Goal: Task Accomplishment & Management: Manage account settings

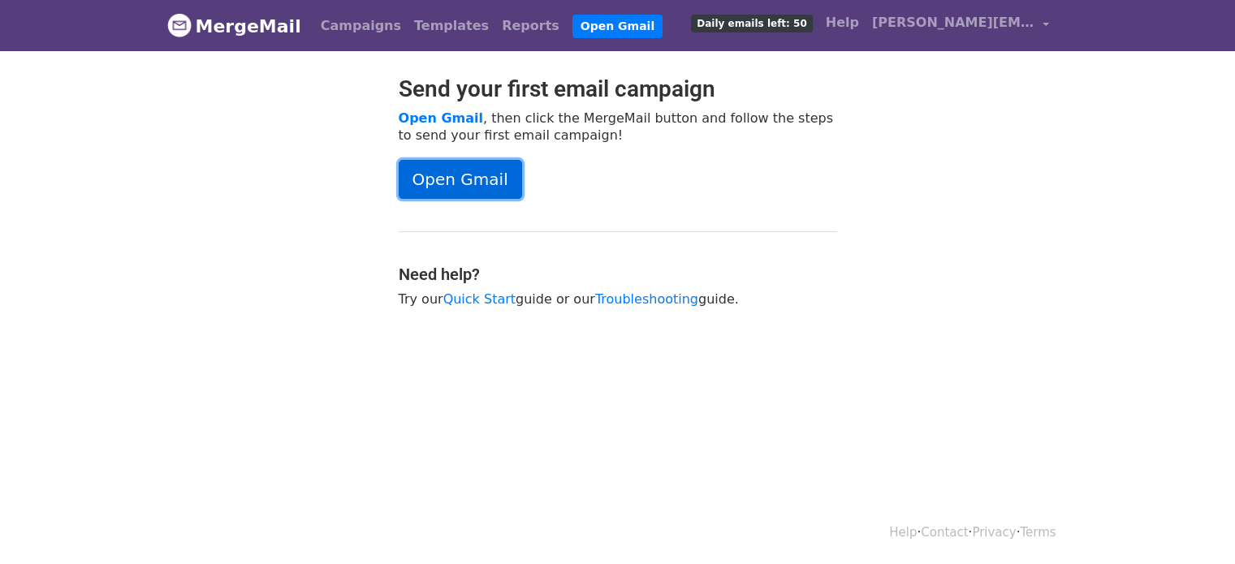
click at [505, 184] on link "Open Gmail" at bounding box center [460, 179] width 123 height 39
click at [975, 21] on span "[PERSON_NAME][EMAIL_ADDRESS][DOMAIN_NAME]" at bounding box center [953, 22] width 162 height 19
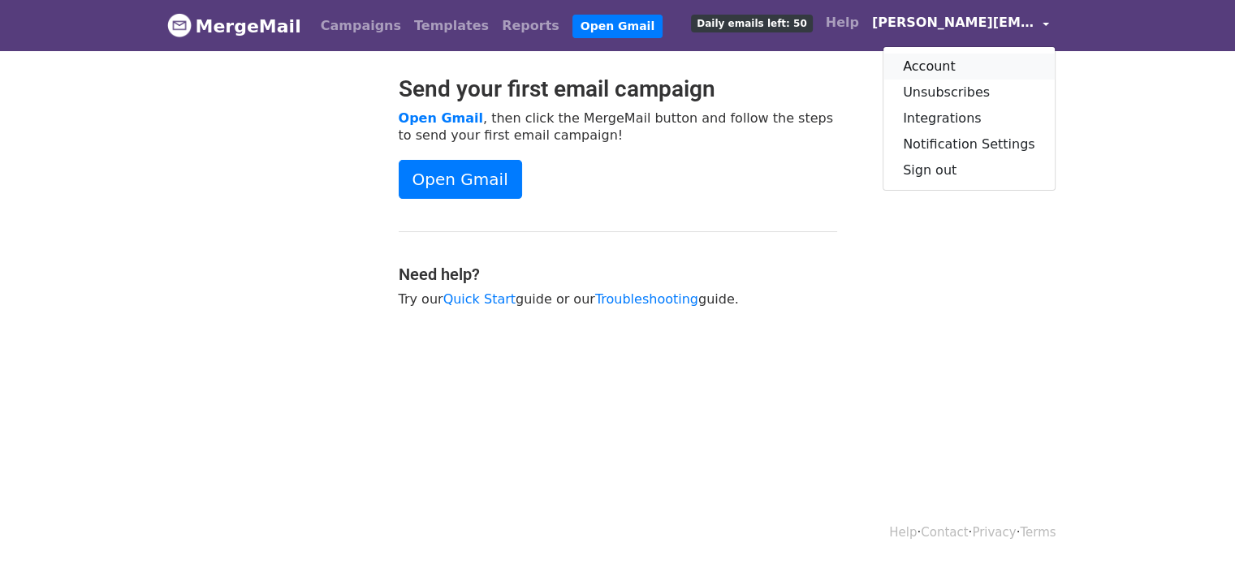
click at [968, 63] on link "Account" at bounding box center [969, 67] width 171 height 26
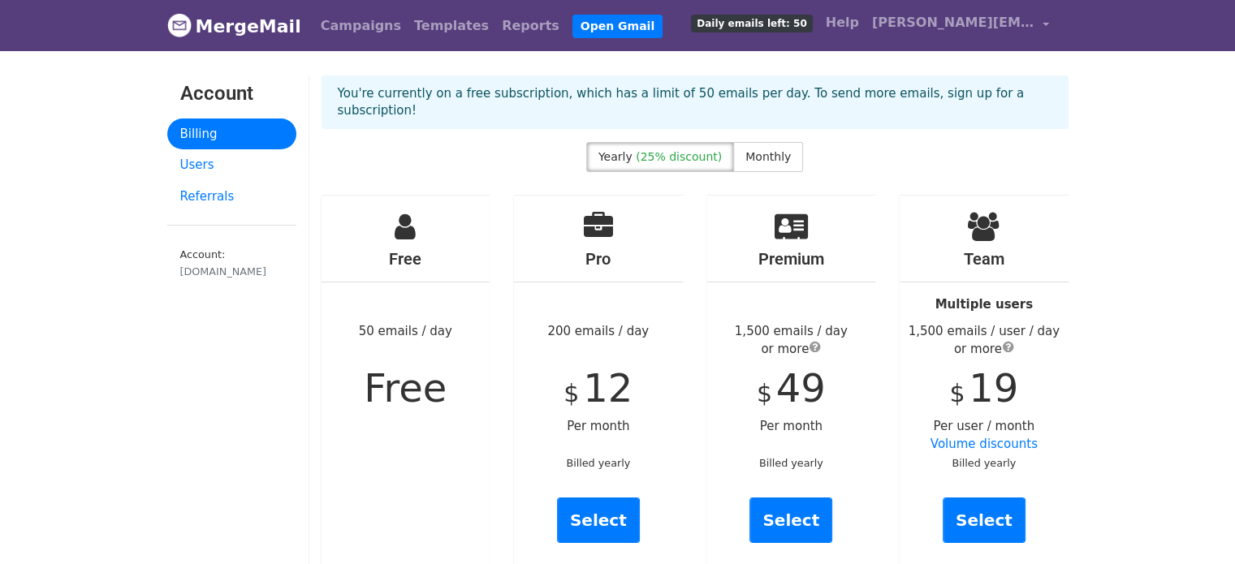
click at [349, 26] on link "Campaigns" at bounding box center [360, 26] width 93 height 32
